Goal: Register for event/course

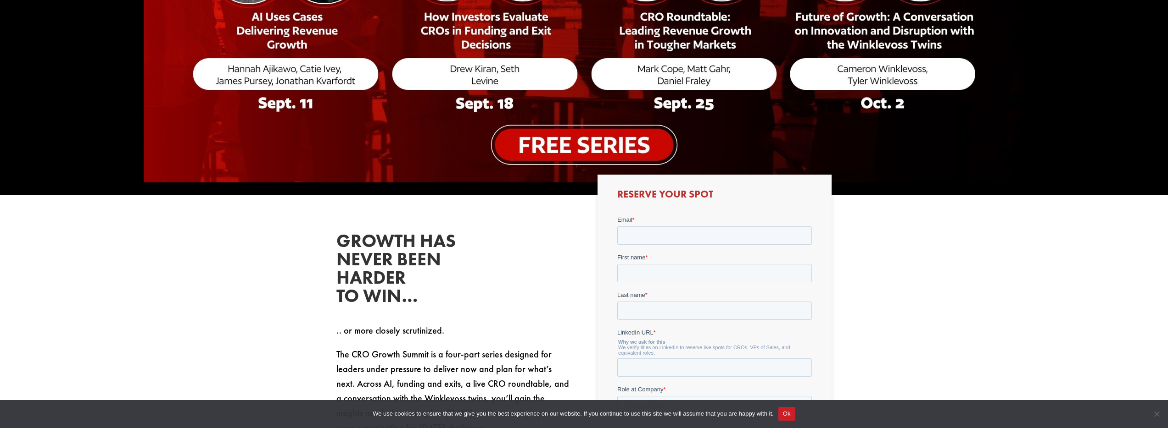
scroll to position [412, 0]
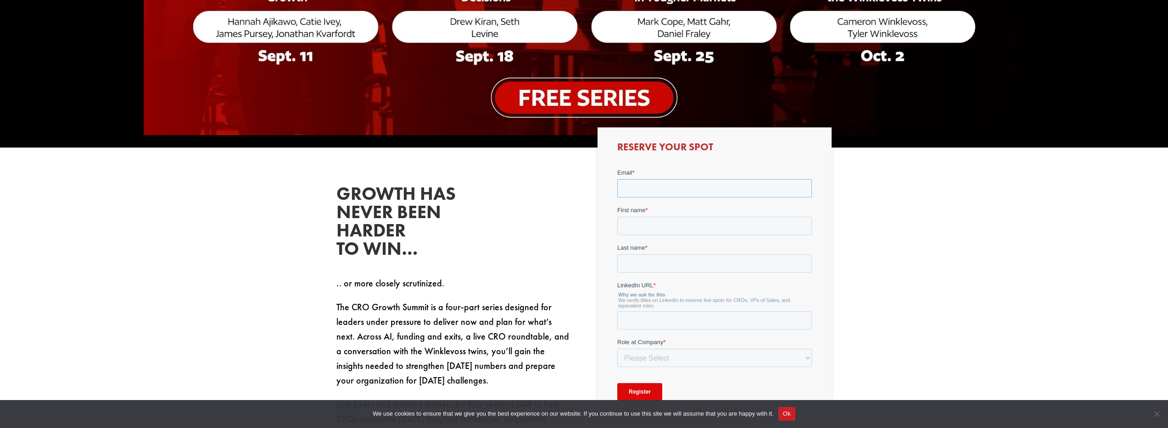
click at [646, 188] on input "Email *" at bounding box center [714, 188] width 195 height 18
type input "[EMAIL_ADDRESS][DOMAIN_NAME]"
click at [647, 218] on input "First name *" at bounding box center [714, 226] width 195 height 18
type input "[PERSON_NAME]"
click at [651, 264] on input "Last name *" at bounding box center [714, 263] width 195 height 18
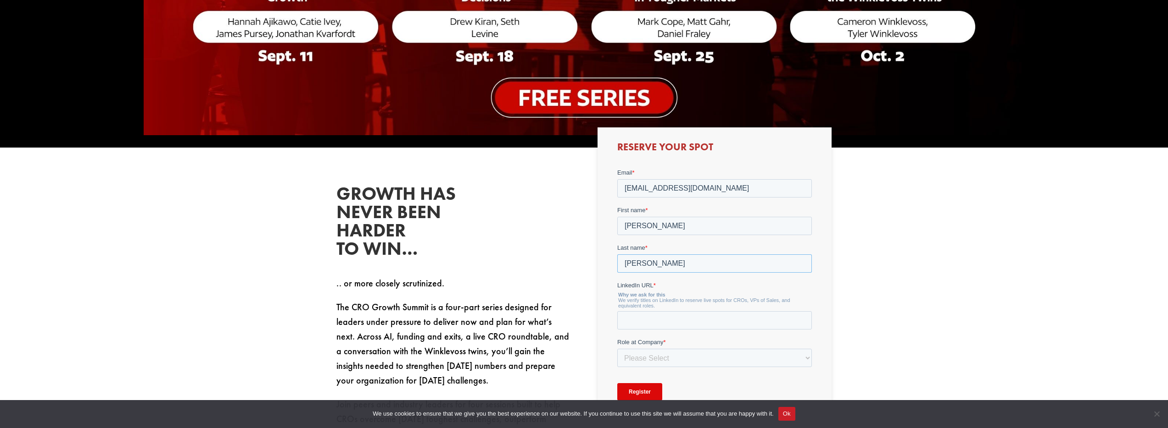
type input "[PERSON_NAME]"
click at [679, 358] on select "Please Select C-Level (CRO, CSO, etc) Senior Leadership (VP of Sales, VP of Ena…" at bounding box center [714, 358] width 195 height 18
select select "C-Level (CRO, CSO, etc)"
click at [617, 349] on select "Please Select C-Level (CRO, CSO, etc) Senior Leadership (VP of Sales, VP of Ena…" at bounding box center [714, 358] width 195 height 18
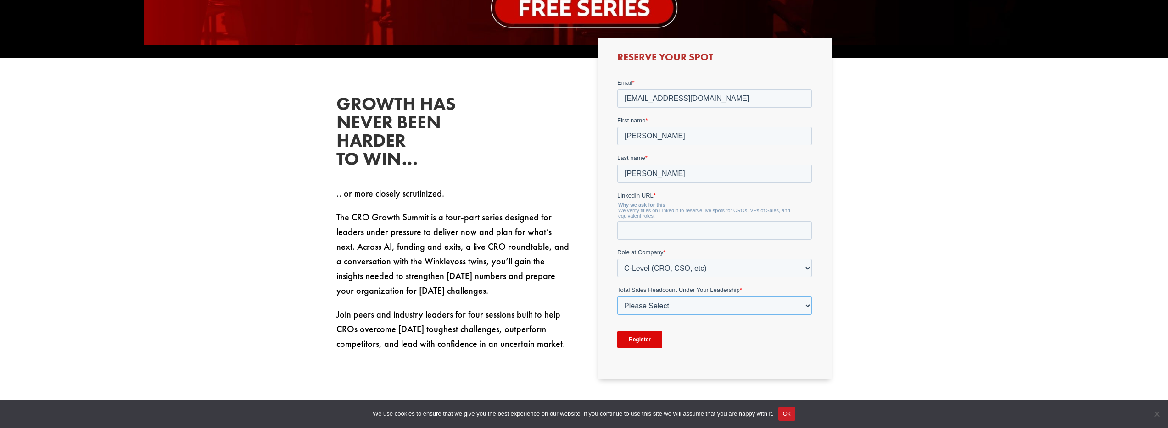
click at [677, 309] on select "Please Select Just Me 1-9 [PHONE_NUMBER] [PHONE_NUMBER]+" at bounding box center [714, 305] width 195 height 18
select select "Just Me"
click at [617, 296] on select "Please Select Just Me 1-9 [PHONE_NUMBER] [PHONE_NUMBER]+" at bounding box center [714, 305] width 195 height 18
click at [795, 413] on button "Ok" at bounding box center [786, 414] width 17 height 14
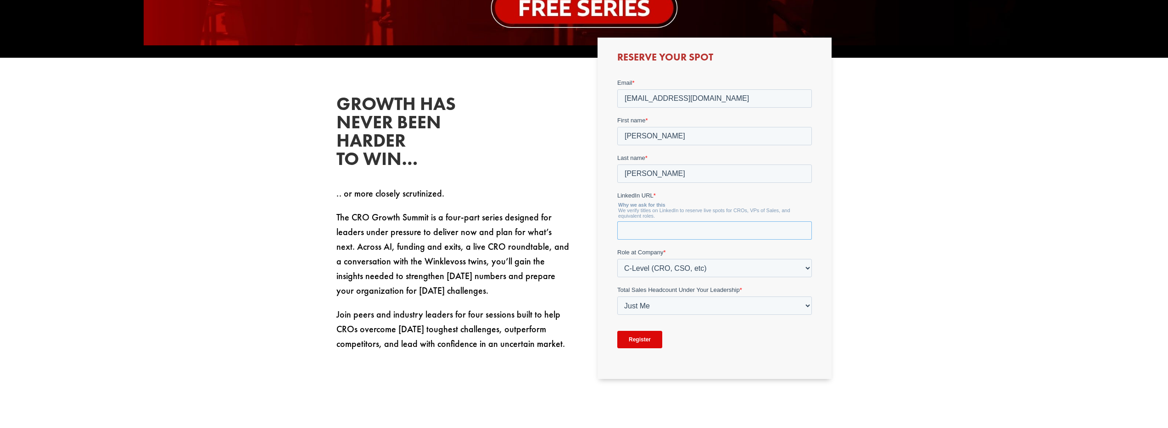
click at [650, 228] on input "LinkedIn URL *" at bounding box center [714, 230] width 195 height 18
paste input "[URL][DOMAIN_NAME]"
type input "[URL][DOMAIN_NAME]"
click at [644, 338] on input "Register" at bounding box center [639, 339] width 45 height 17
